Goal: Entertainment & Leisure: Consume media (video, audio)

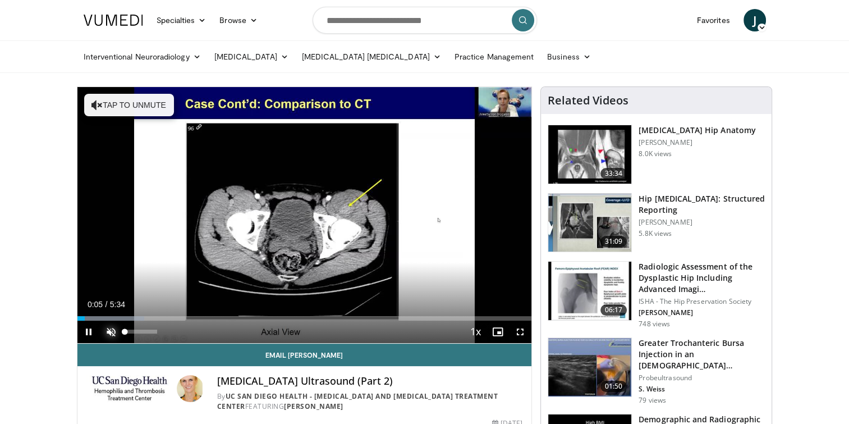
click at [110, 326] on span "Video Player" at bounding box center [111, 331] width 22 height 22
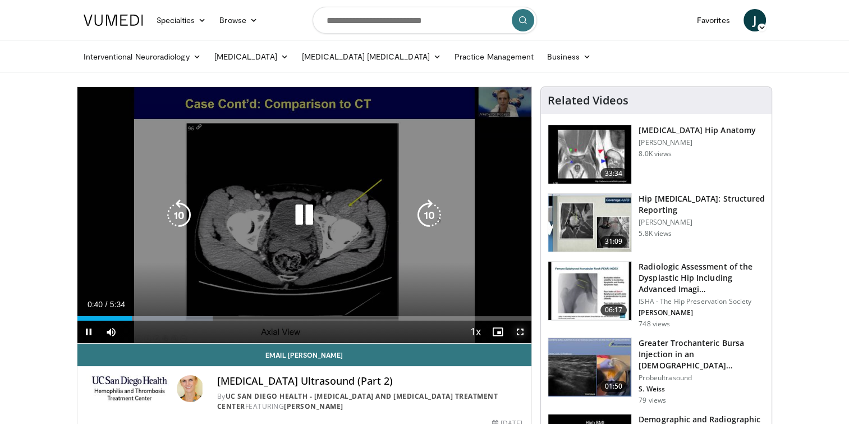
drag, startPoint x: 521, startPoint y: 332, endPoint x: 524, endPoint y: 391, distance: 58.4
click at [521, 332] on span "Video Player" at bounding box center [520, 331] width 22 height 22
drag, startPoint x: 521, startPoint y: 329, endPoint x: 523, endPoint y: 387, distance: 57.8
click at [521, 329] on span "Video Player" at bounding box center [520, 331] width 22 height 22
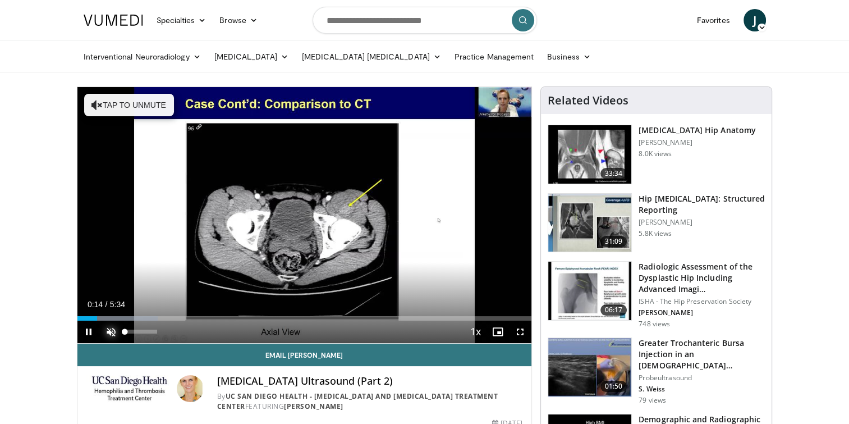
click at [108, 329] on span "Video Player" at bounding box center [111, 331] width 22 height 22
click at [517, 332] on span "Video Player" at bounding box center [520, 331] width 22 height 22
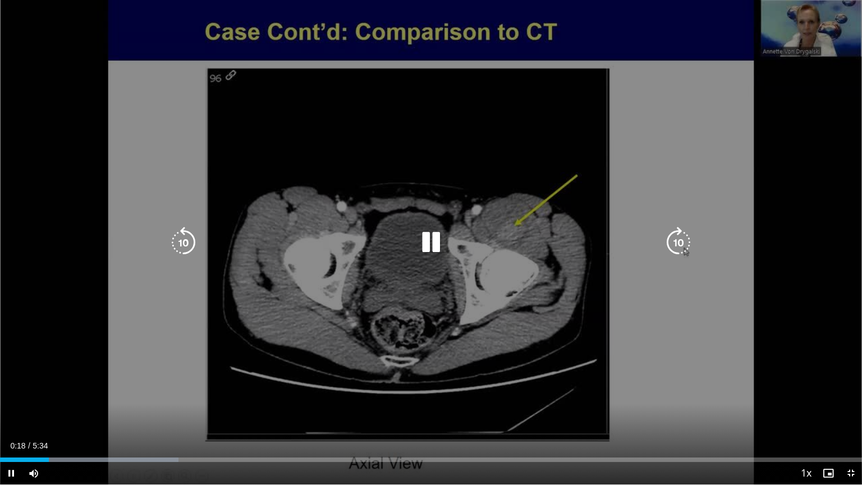
click at [374, 119] on div "10 seconds Tap to unmute" at bounding box center [431, 242] width 862 height 484
